Goal: Navigation & Orientation: Go to known website

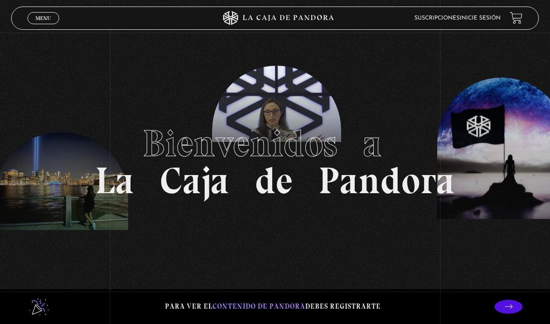
click at [481, 18] on link "Inicie sesión" at bounding box center [480, 18] width 41 height 6
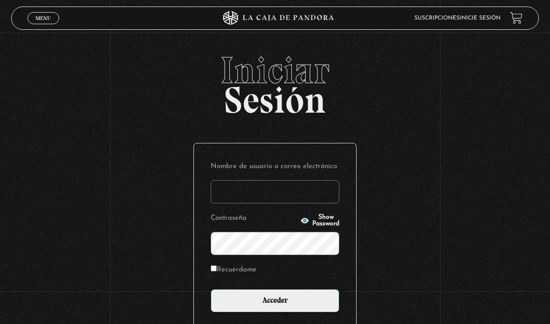
type input "melsvi88@gmail.com"
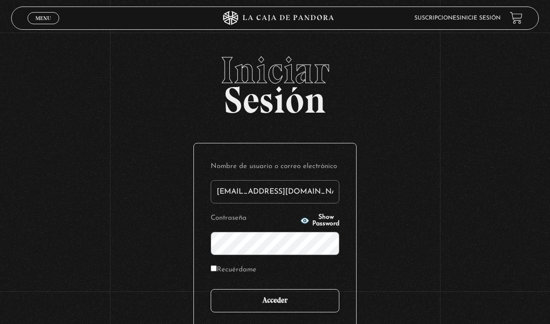
click at [271, 305] on input "Acceder" at bounding box center [275, 300] width 129 height 23
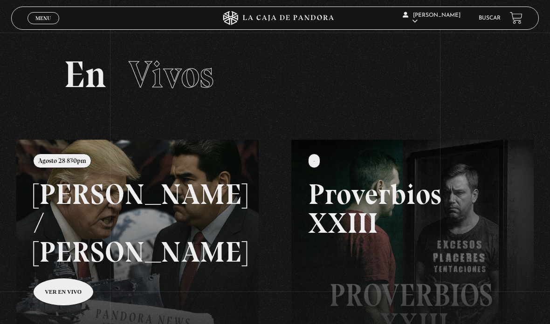
click at [69, 265] on link at bounding box center [291, 302] width 550 height 324
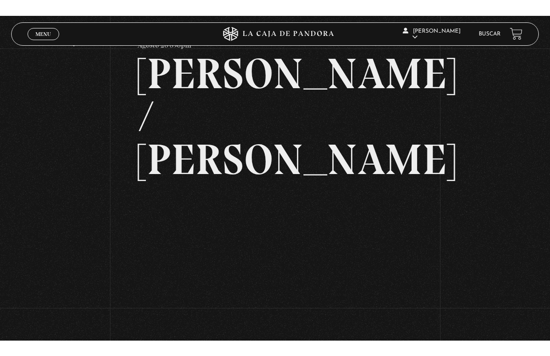
scroll to position [11, 0]
